Goal: Task Accomplishment & Management: Manage account settings

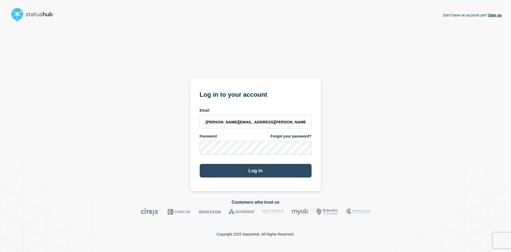
click at [260, 169] on button "Log in" at bounding box center [256, 171] width 112 height 14
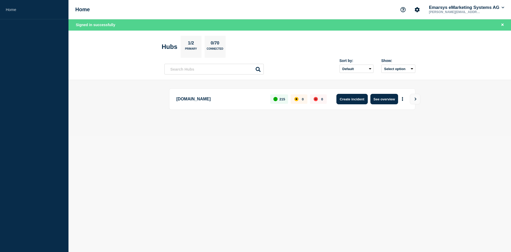
click at [341, 97] on button "Create incident" at bounding box center [351, 99] width 31 height 10
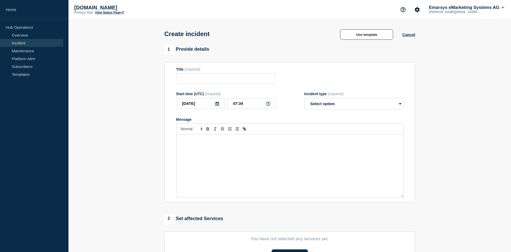
click at [267, 105] on icon at bounding box center [268, 104] width 4 height 4
click at [246, 108] on input "07:34" at bounding box center [251, 103] width 48 height 11
click at [247, 106] on input "07:34" at bounding box center [251, 103] width 48 height 11
type input "07:28"
click at [253, 162] on div "Message" at bounding box center [289, 165] width 227 height 63
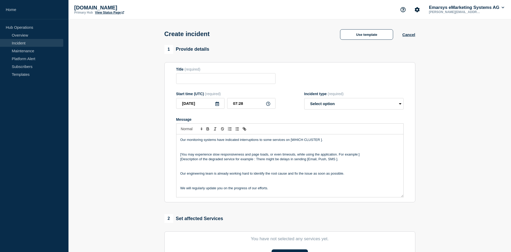
scroll to position [22, 0]
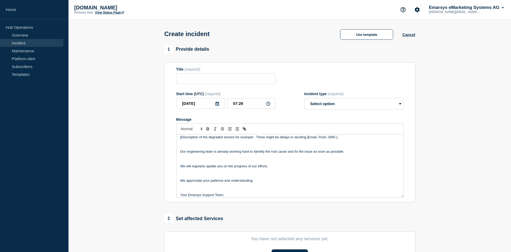
click at [227, 188] on p "Message" at bounding box center [289, 185] width 219 height 5
click at [218, 178] on p "Message" at bounding box center [289, 177] width 219 height 5
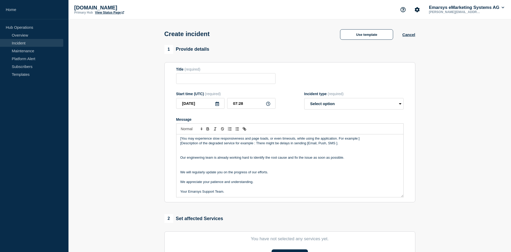
click at [212, 168] on p "Message" at bounding box center [289, 167] width 219 height 5
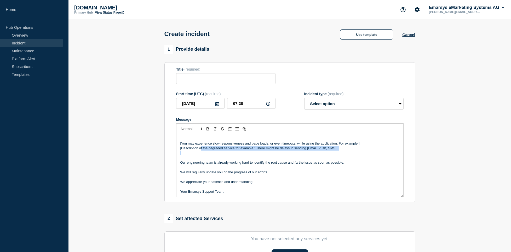
click at [201, 154] on div "Our monitoring systems have indicated interruptions to some services on [WHICH …" at bounding box center [289, 165] width 227 height 63
click at [215, 155] on p "Message" at bounding box center [289, 152] width 219 height 5
drag, startPoint x: 341, startPoint y: 153, endPoint x: 206, endPoint y: 145, distance: 135.0
click at [207, 145] on div "Our monitoring systems have indicated interruptions to some services on [WHICH …" at bounding box center [289, 165] width 227 height 63
click at [198, 158] on p "Message" at bounding box center [289, 157] width 219 height 5
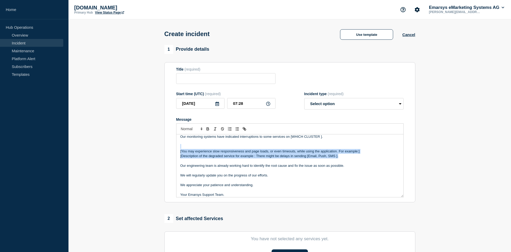
scroll to position [0, 0]
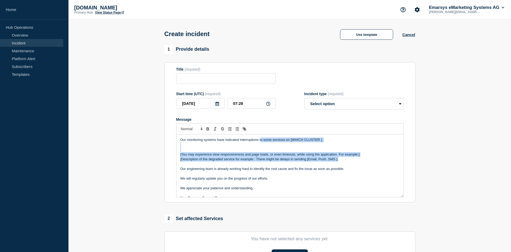
drag, startPoint x: 287, startPoint y: 150, endPoint x: 261, endPoint y: 140, distance: 27.7
click at [261, 140] on div "Our monitoring systems have indicated interruptions to some services on [WHICH …" at bounding box center [289, 165] width 227 height 63
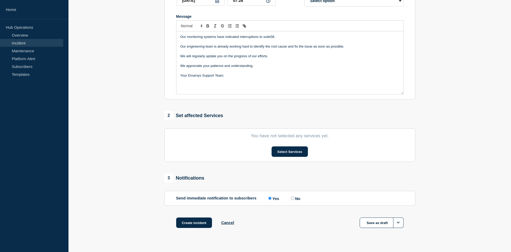
scroll to position [115, 0]
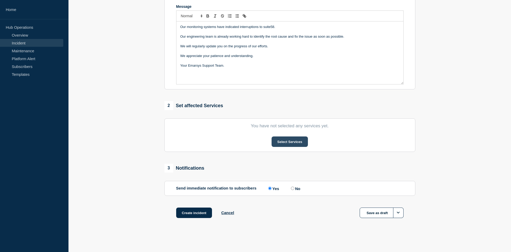
click at [287, 138] on button "Select Services" at bounding box center [289, 141] width 36 height 10
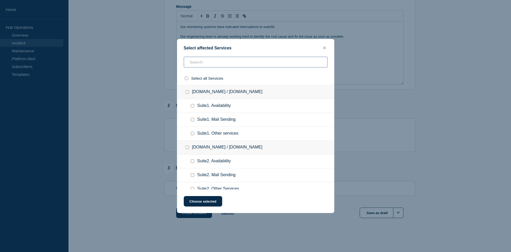
click at [209, 63] on input "text" at bounding box center [256, 62] width 144 height 11
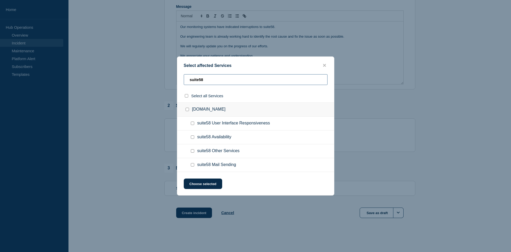
type input "suite58"
click at [187, 109] on input "suite58.emarsys.net checkbox" at bounding box center [186, 109] width 3 height 3
checkbox input "true"
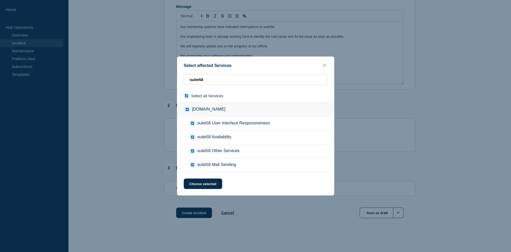
checkbox input "true"
click at [199, 181] on button "Choose selected" at bounding box center [203, 183] width 38 height 10
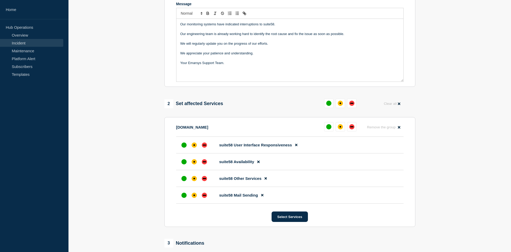
click at [116, 154] on section "1 Provide details Title (required) Start time (UTC) (required) 2025-08-22 07:28…" at bounding box center [289, 117] width 442 height 377
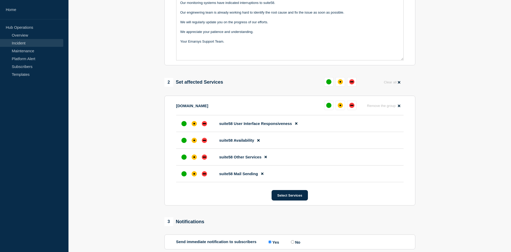
scroll to position [195, 0]
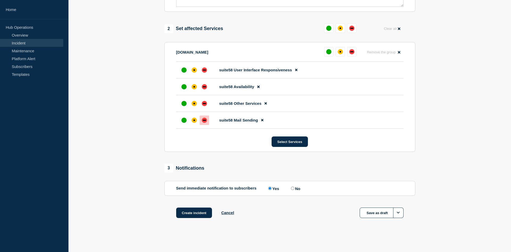
click at [205, 123] on div at bounding box center [204, 119] width 9 height 9
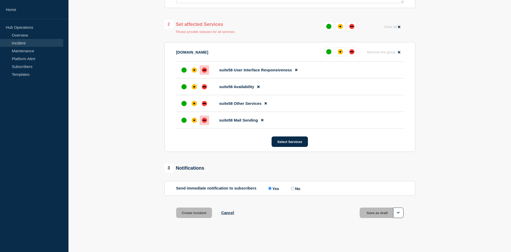
click at [206, 75] on div at bounding box center [204, 69] width 9 height 9
click at [208, 87] on div at bounding box center [204, 86] width 9 height 9
click at [208, 112] on li "suite58 Other Services" at bounding box center [289, 120] width 227 height 17
click at [206, 106] on div "down" at bounding box center [204, 103] width 5 height 5
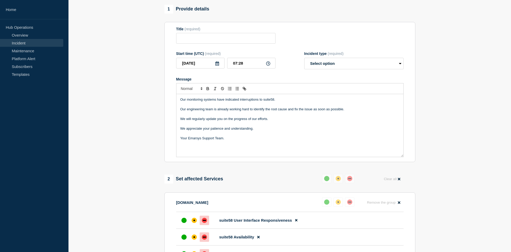
scroll to position [0, 0]
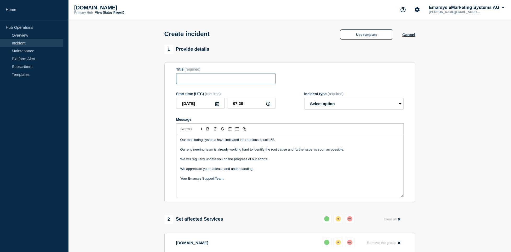
click at [236, 84] on input "Title" at bounding box center [225, 78] width 99 height 11
paste input "We are observing a degraded service with"
type input "We are observing a degraded service with suite58"
select select "investigating"
click option "Investigating" at bounding box center [0, 0] width 0 height 0
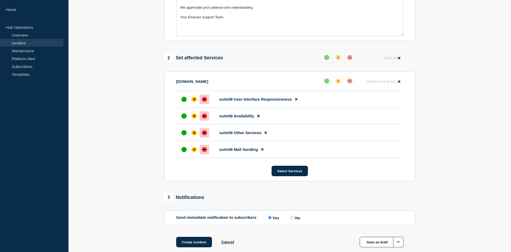
scroll to position [195, 0]
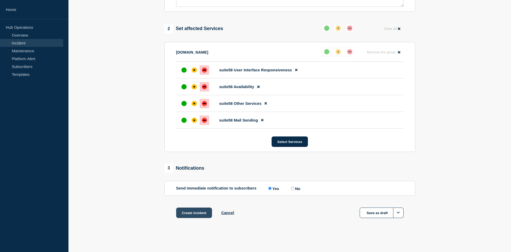
click at [200, 214] on button "Create incident" at bounding box center [194, 212] width 36 height 10
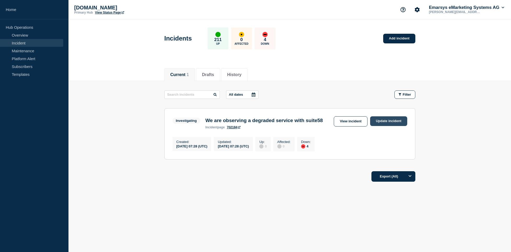
click at [380, 121] on link "Update incident" at bounding box center [388, 121] width 37 height 10
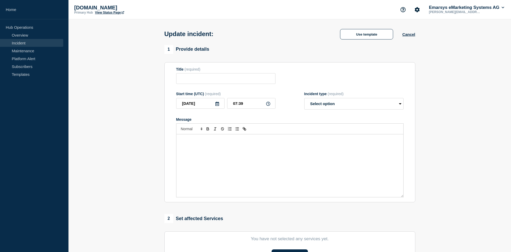
type input "We are observing a degraded service with suite58"
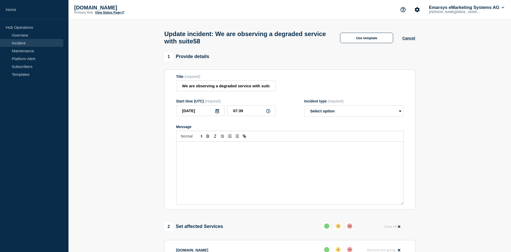
click at [239, 166] on div "Message" at bounding box center [289, 173] width 227 height 63
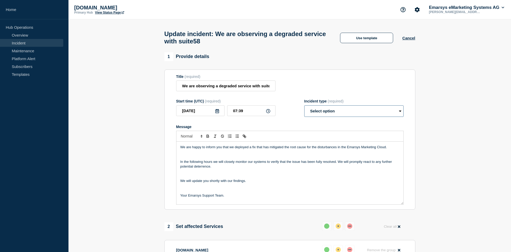
click at [304, 105] on select "Select option Investigating Identified Monitoring Resolved" at bounding box center [353, 110] width 99 height 11
select select "monitoring"
click option "Monitoring" at bounding box center [0, 0] width 0 height 0
click at [203, 192] on p "Message" at bounding box center [289, 190] width 219 height 5
click at [199, 173] on p "Message" at bounding box center [289, 171] width 219 height 5
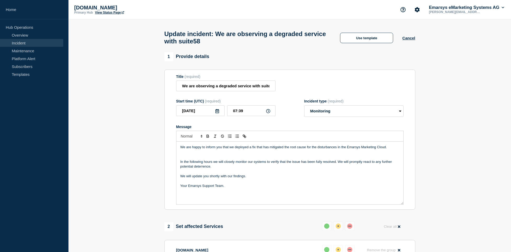
drag, startPoint x: 200, startPoint y: 157, endPoint x: 202, endPoint y: 161, distance: 5.4
click at [200, 154] on p "Message" at bounding box center [289, 152] width 219 height 5
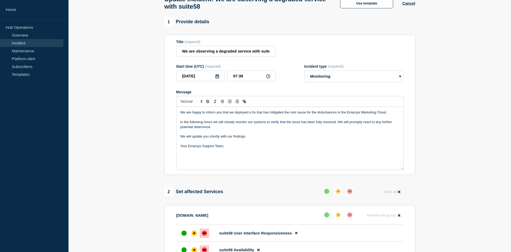
scroll to position [107, 0]
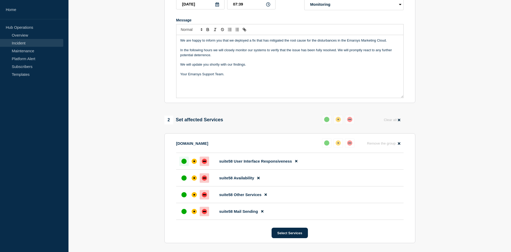
click at [186, 162] on div at bounding box center [183, 160] width 9 height 9
click at [327, 144] on button at bounding box center [326, 142] width 9 height 9
click at [326, 122] on div "up" at bounding box center [326, 119] width 5 height 5
click at [182, 180] on div "up" at bounding box center [183, 177] width 5 height 5
click at [186, 197] on div "up" at bounding box center [183, 194] width 5 height 5
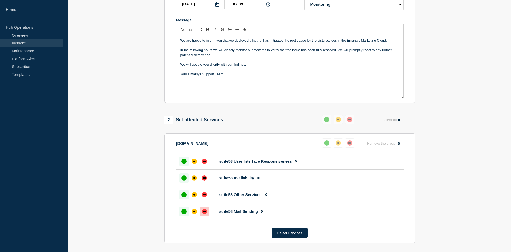
click at [187, 216] on div at bounding box center [183, 211] width 9 height 9
click at [284, 236] on button "Select Services" at bounding box center [289, 233] width 36 height 10
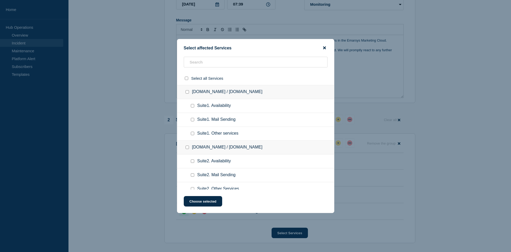
click at [325, 46] on icon "close button" at bounding box center [324, 48] width 3 height 4
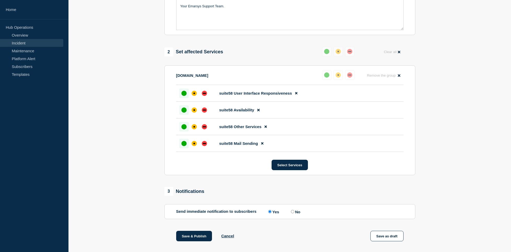
scroll to position [234, 0]
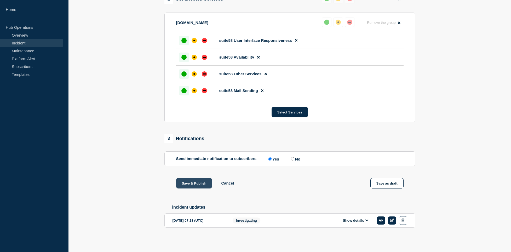
click at [193, 181] on button "Save & Publish" at bounding box center [194, 183] width 36 height 10
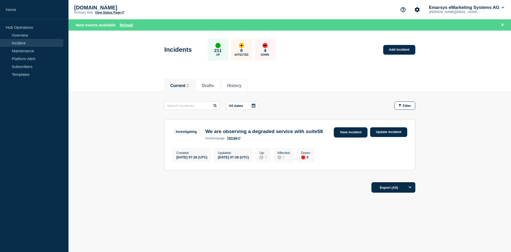
click at [353, 136] on link "View incident" at bounding box center [351, 132] width 34 height 10
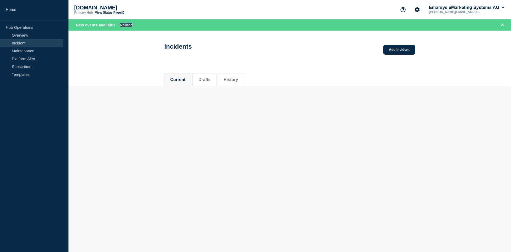
click at [129, 24] on button "Reload" at bounding box center [126, 25] width 13 height 4
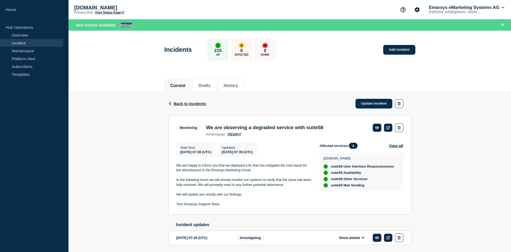
click at [127, 24] on button "Reload" at bounding box center [126, 25] width 13 height 4
click at [192, 108] on div "Back Back to Incidents Update incident" at bounding box center [289, 103] width 243 height 23
click at [188, 102] on div "Back Back to Incidents Update incident" at bounding box center [289, 103] width 243 height 23
click at [188, 103] on span "Back to Incidents" at bounding box center [190, 103] width 32 height 4
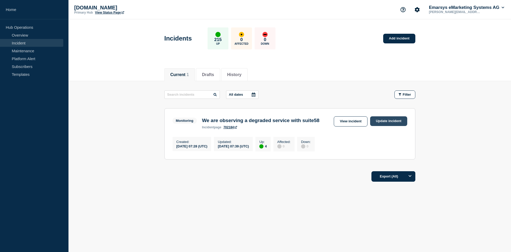
click at [392, 126] on link "Update incident" at bounding box center [388, 121] width 37 height 10
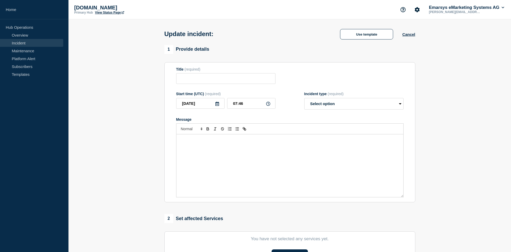
type input "We are observing a degraded service with suite58"
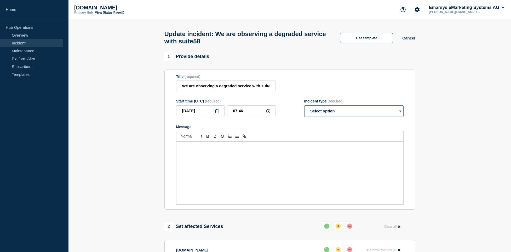
click at [304, 105] on select "Select option Investigating Identified Monitoring Resolved" at bounding box center [353, 110] width 99 height 11
select select "resolved"
click option "Resolved" at bounding box center [0, 0] width 0 height 0
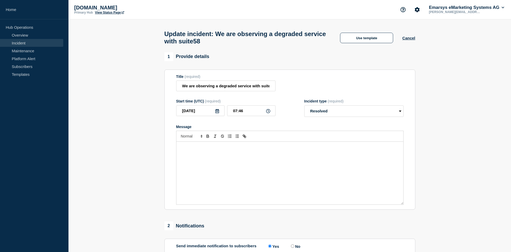
click at [268, 182] on div "Message" at bounding box center [289, 173] width 227 height 63
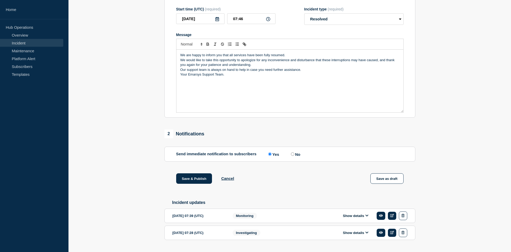
scroll to position [107, 0]
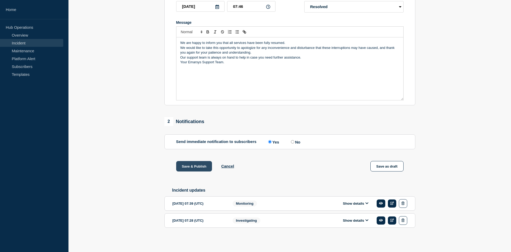
click at [193, 166] on button "Save & Publish" at bounding box center [194, 166] width 36 height 10
